Goal: Transaction & Acquisition: Purchase product/service

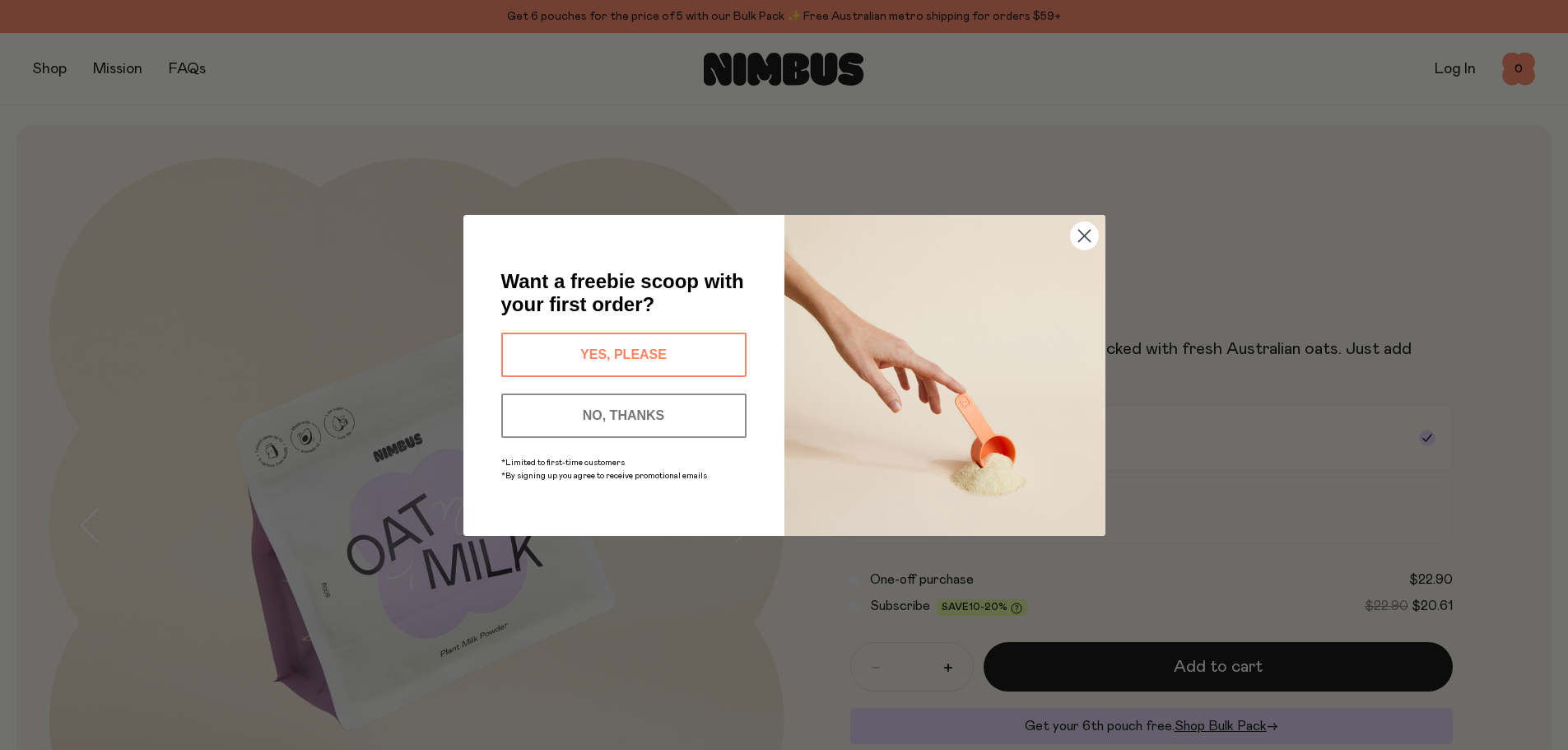
scroll to position [247, 0]
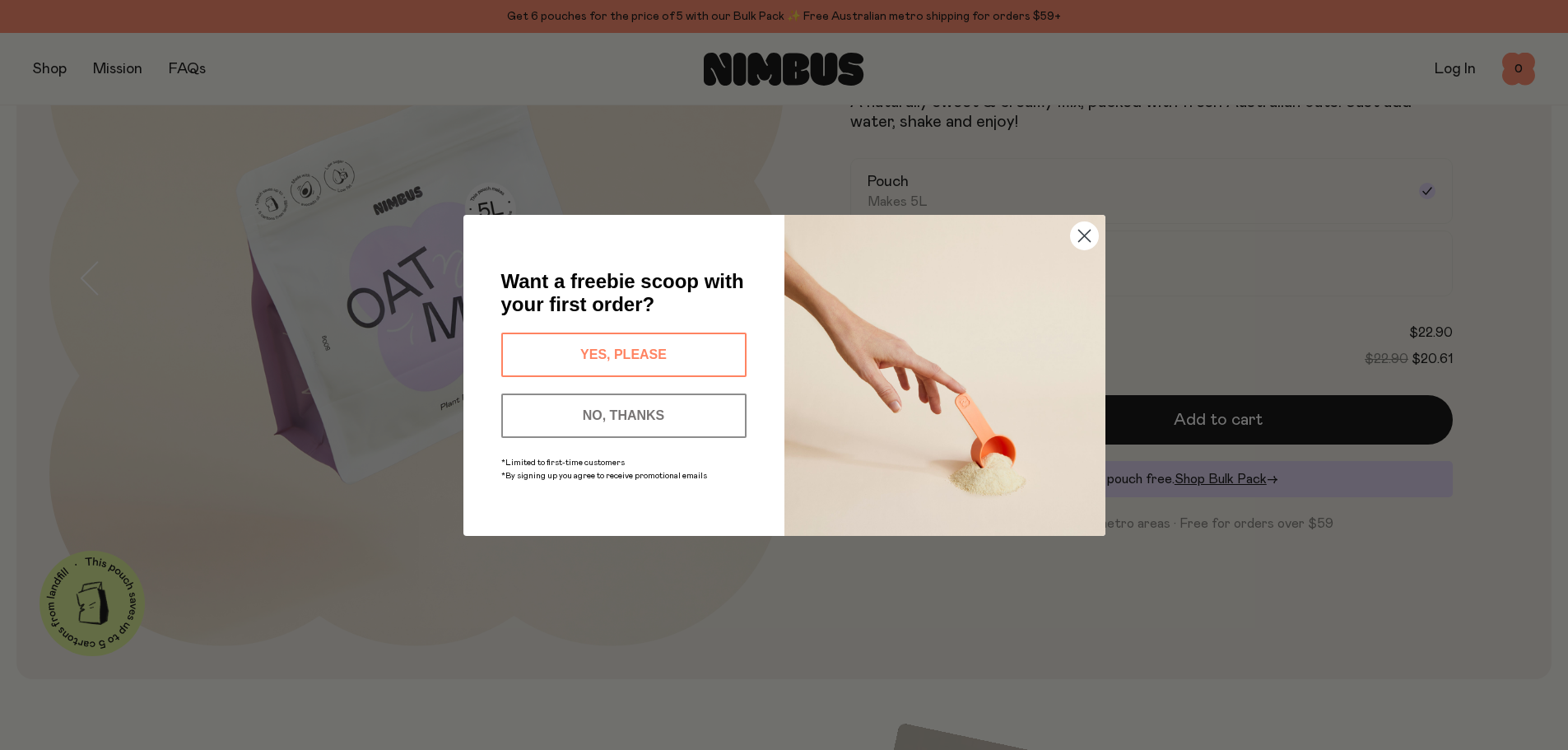
click at [1087, 233] on icon "Close dialog" at bounding box center [1085, 236] width 12 height 12
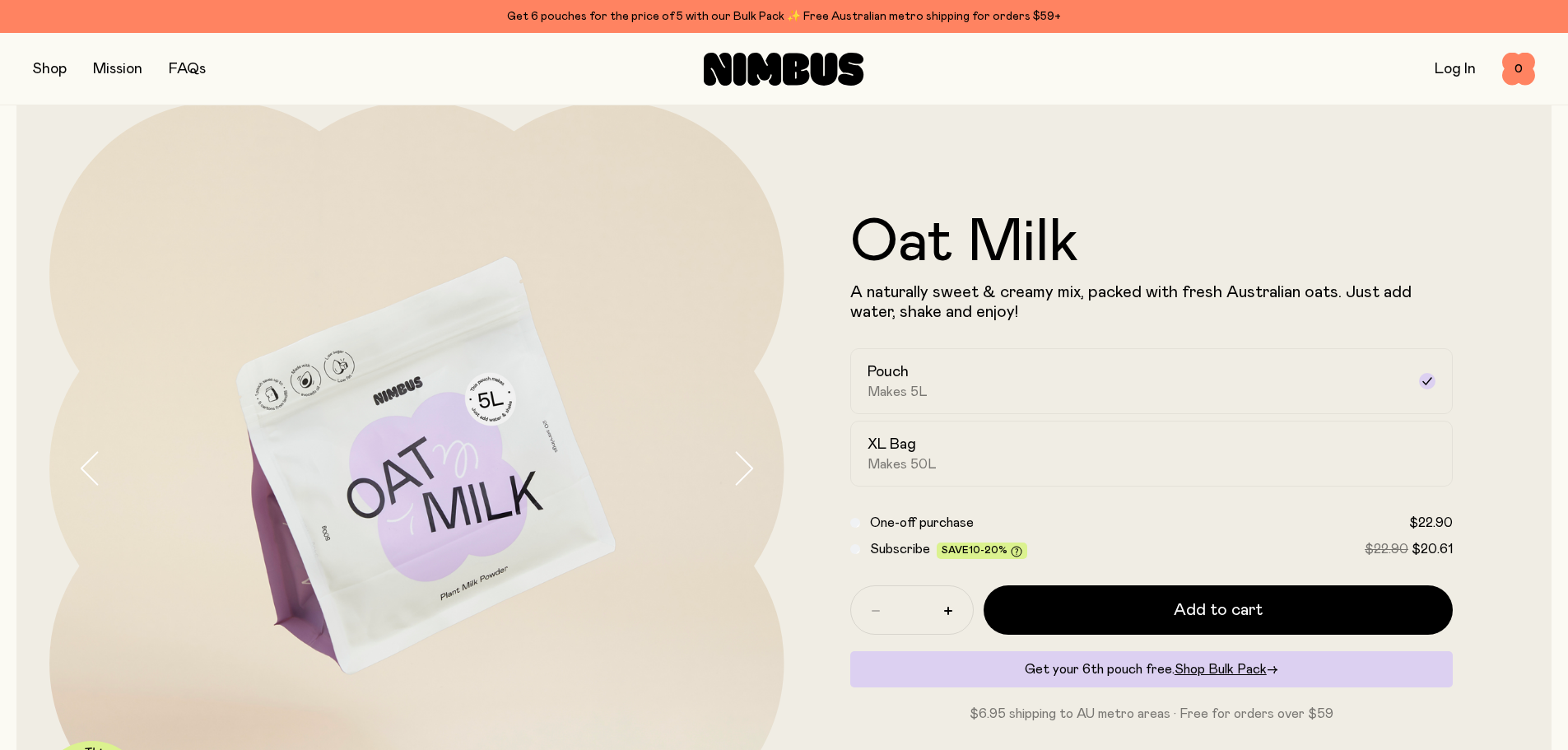
scroll to position [82, 0]
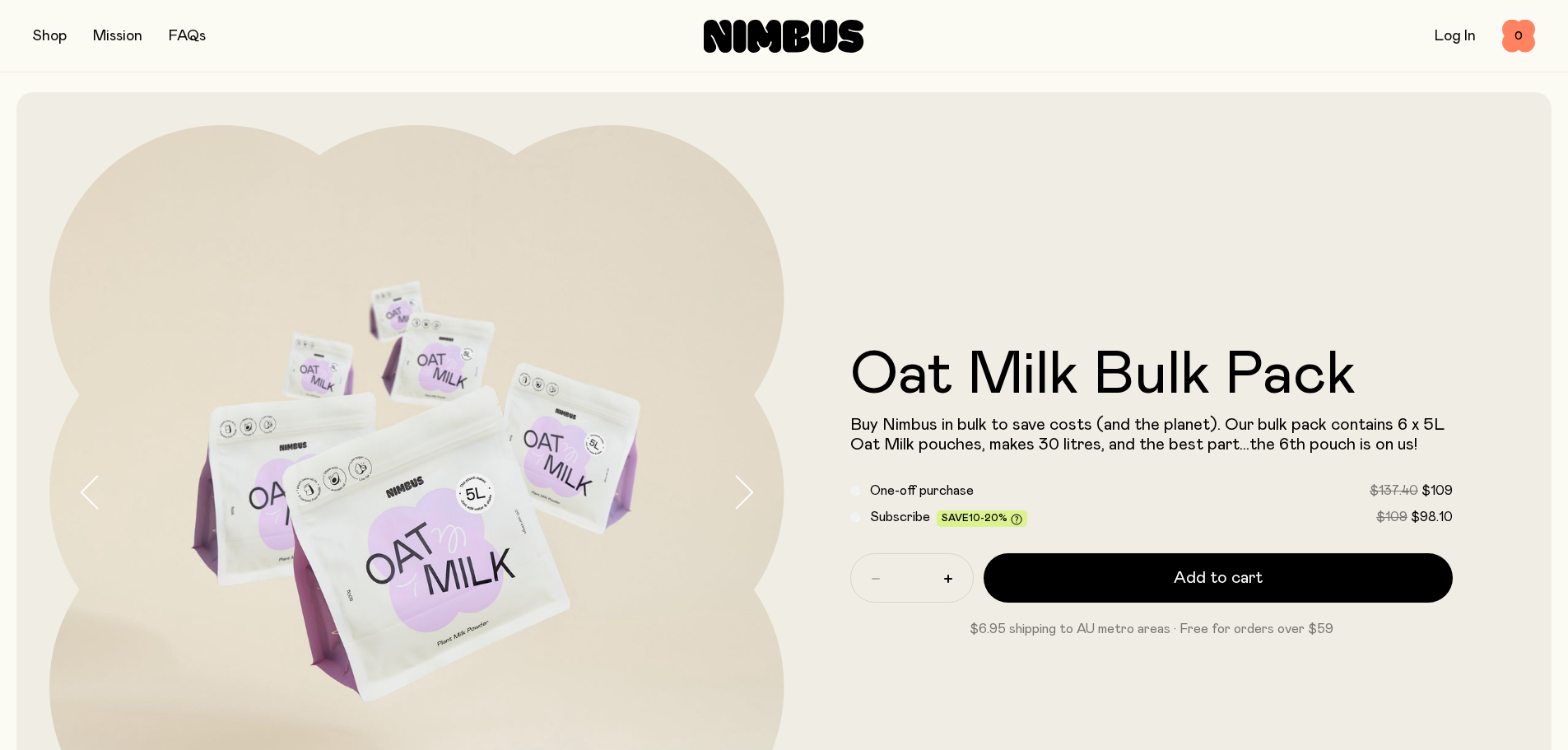
click at [728, 34] on icon at bounding box center [718, 36] width 28 height 33
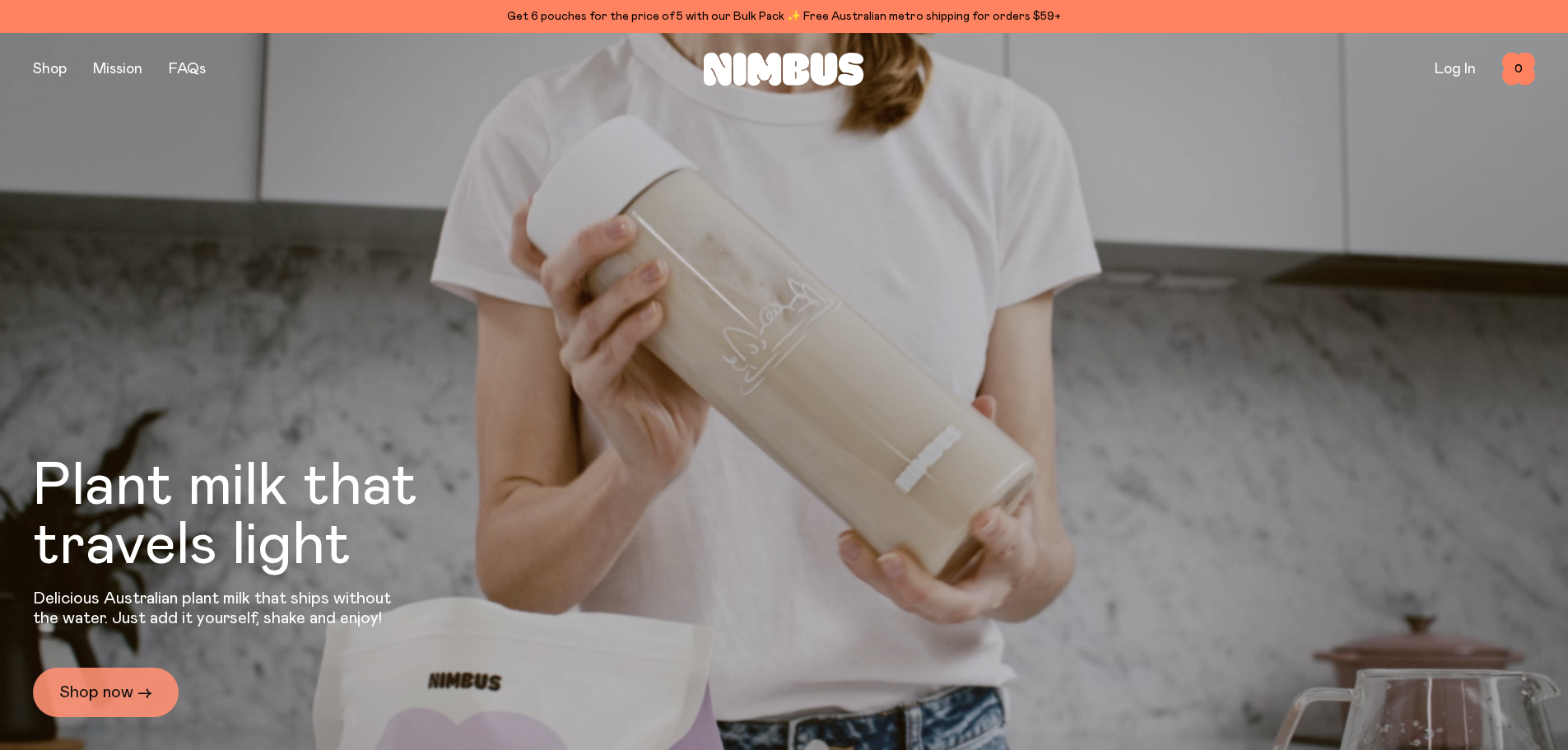
click at [100, 704] on link "Shop now →" at bounding box center [106, 692] width 146 height 50
